Goal: Information Seeking & Learning: Learn about a topic

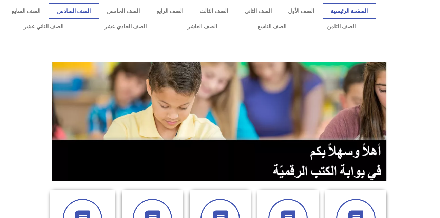
click at [99, 11] on link "الصف السادس" at bounding box center [74, 11] width 50 height 16
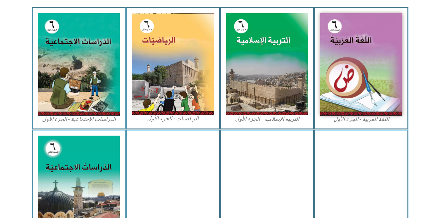
scroll to position [211, 0]
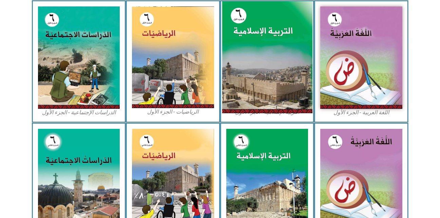
click at [239, 54] on img at bounding box center [267, 57] width 90 height 112
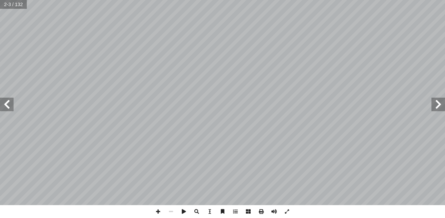
click at [5, 102] on span at bounding box center [7, 105] width 14 height 14
click at [439, 105] on span at bounding box center [439, 105] width 14 height 14
click at [439, 106] on span at bounding box center [439, 105] width 14 height 14
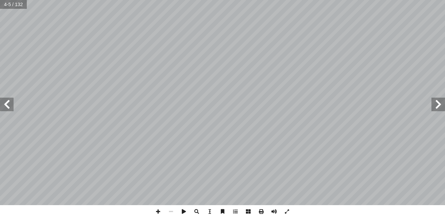
click at [5, 106] on span at bounding box center [7, 105] width 14 height 14
click at [8, 104] on span at bounding box center [7, 105] width 14 height 14
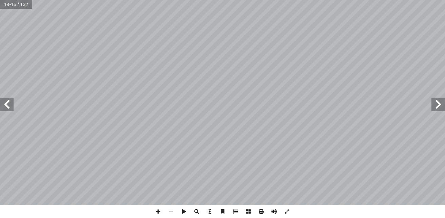
click at [8, 104] on span at bounding box center [7, 105] width 14 height 14
click at [438, 102] on span at bounding box center [439, 105] width 14 height 14
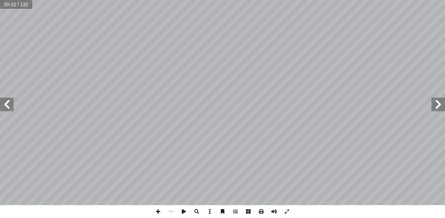
click at [435, 104] on span at bounding box center [439, 105] width 14 height 14
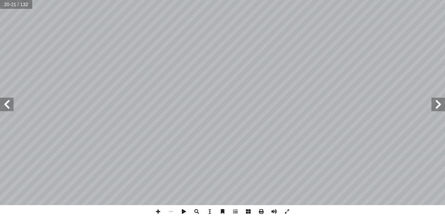
click at [435, 104] on span at bounding box center [439, 105] width 14 height 14
click at [4, 102] on span at bounding box center [7, 105] width 14 height 14
click at [434, 107] on span at bounding box center [439, 105] width 14 height 14
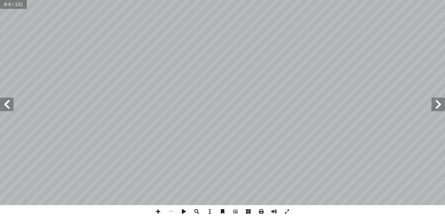
click at [434, 107] on span at bounding box center [439, 105] width 14 height 14
click at [8, 111] on span at bounding box center [7, 105] width 14 height 14
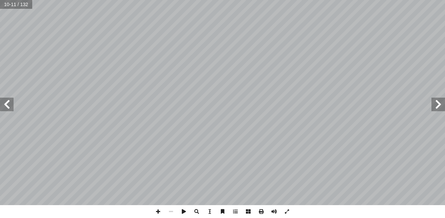
click at [8, 111] on span at bounding box center [7, 105] width 14 height 14
click at [432, 104] on span at bounding box center [439, 105] width 14 height 14
click at [7, 103] on span at bounding box center [7, 105] width 14 height 14
